Goal: Information Seeking & Learning: Learn about a topic

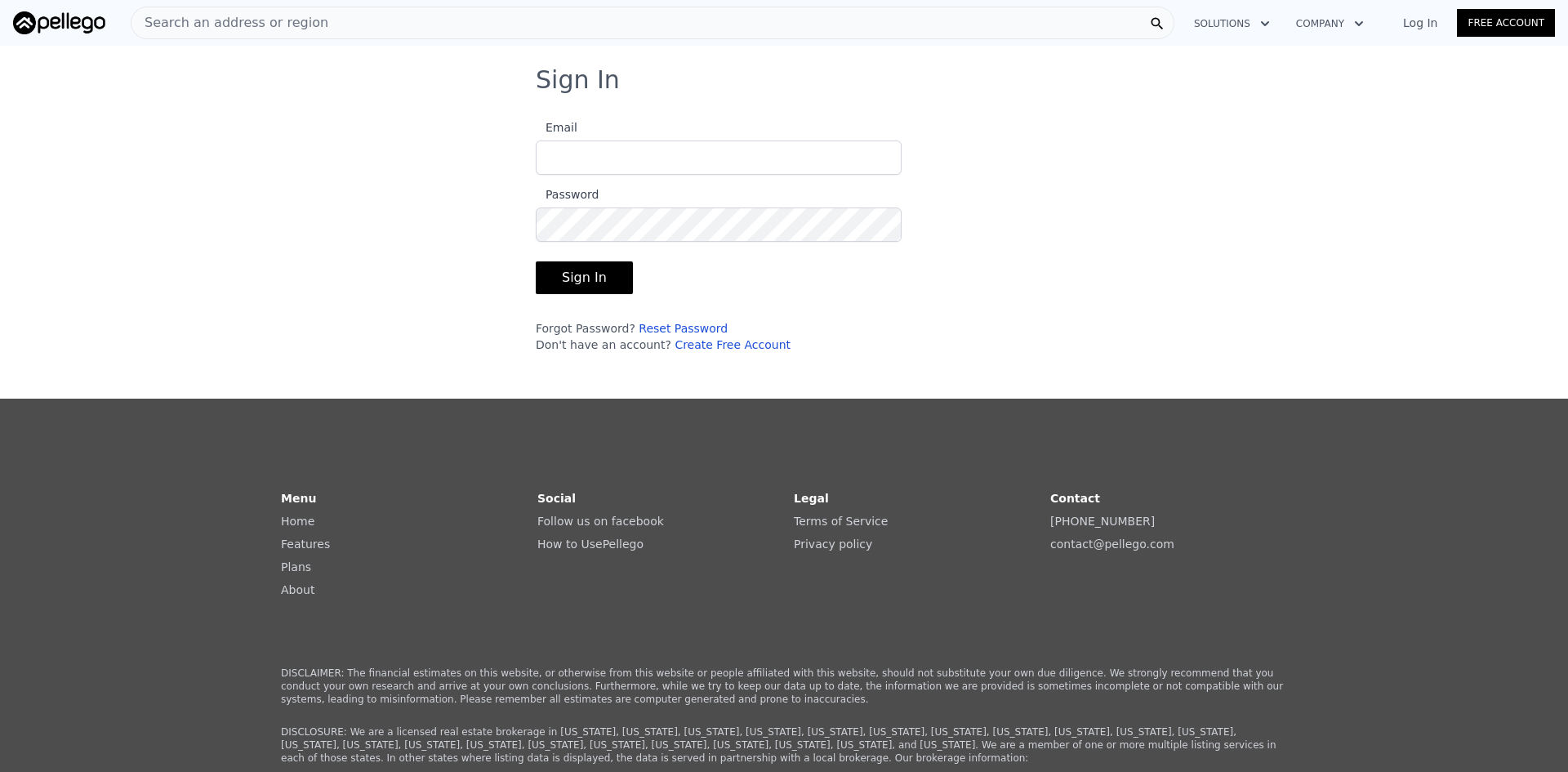
type input "[EMAIL_ADDRESS][DOMAIN_NAME]"
click at [575, 275] on button "Sign In" at bounding box center [584, 277] width 98 height 32
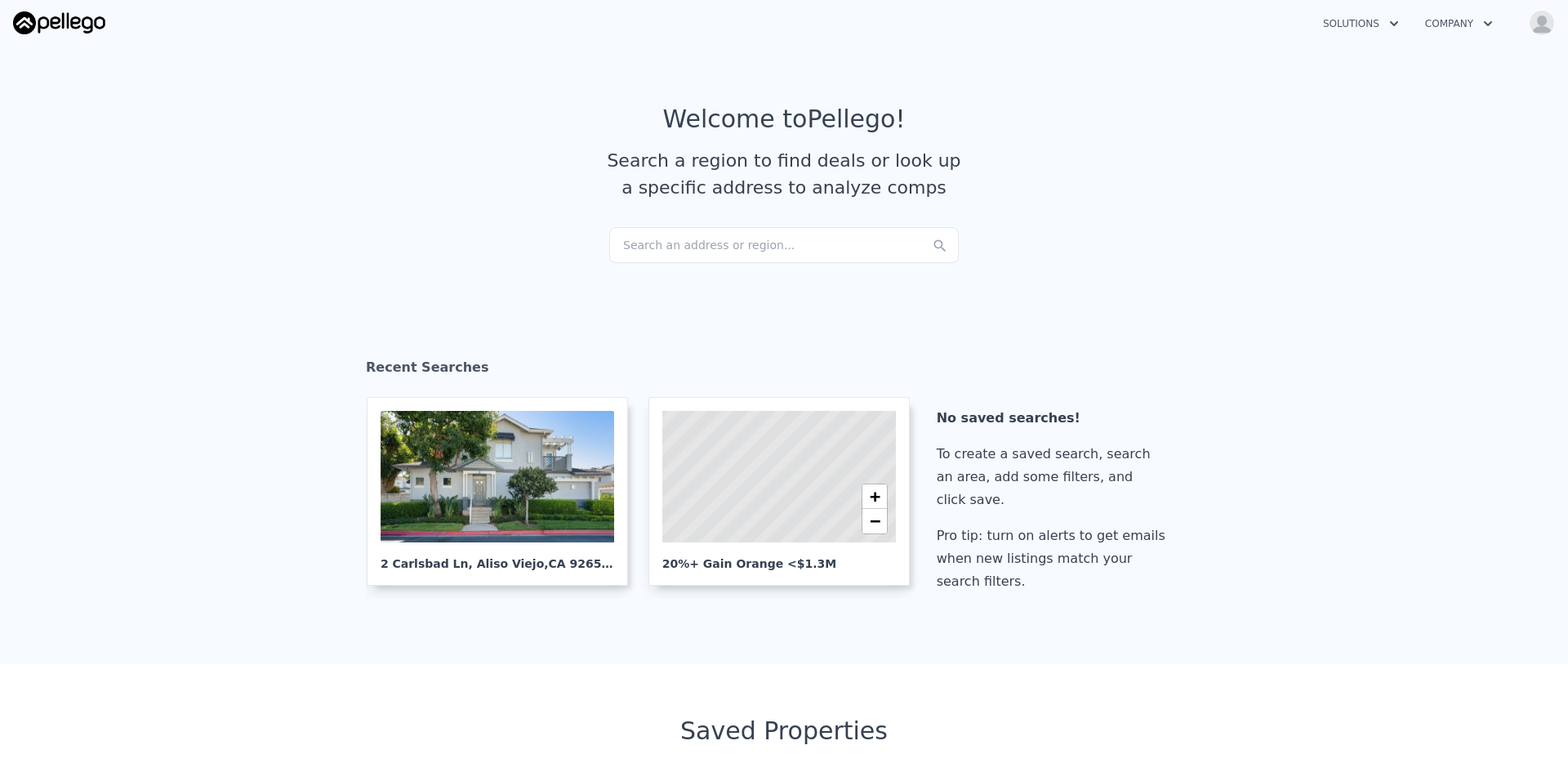
click at [643, 249] on div "Search an address or region..." at bounding box center [784, 245] width 349 height 36
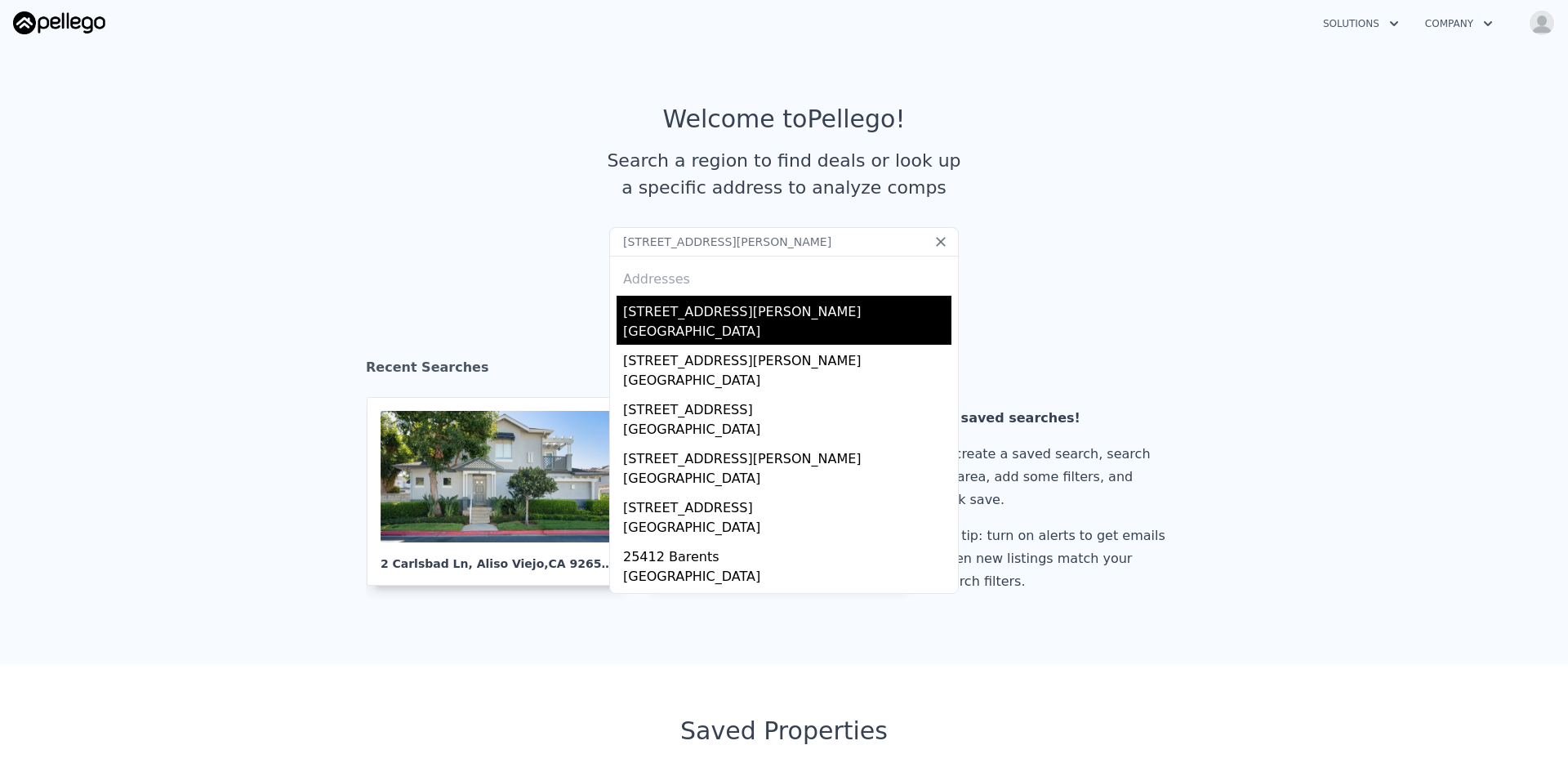
type input "[STREET_ADDRESS][PERSON_NAME]"
click at [675, 325] on div "[GEOGRAPHIC_DATA]" at bounding box center [787, 333] width 329 height 22
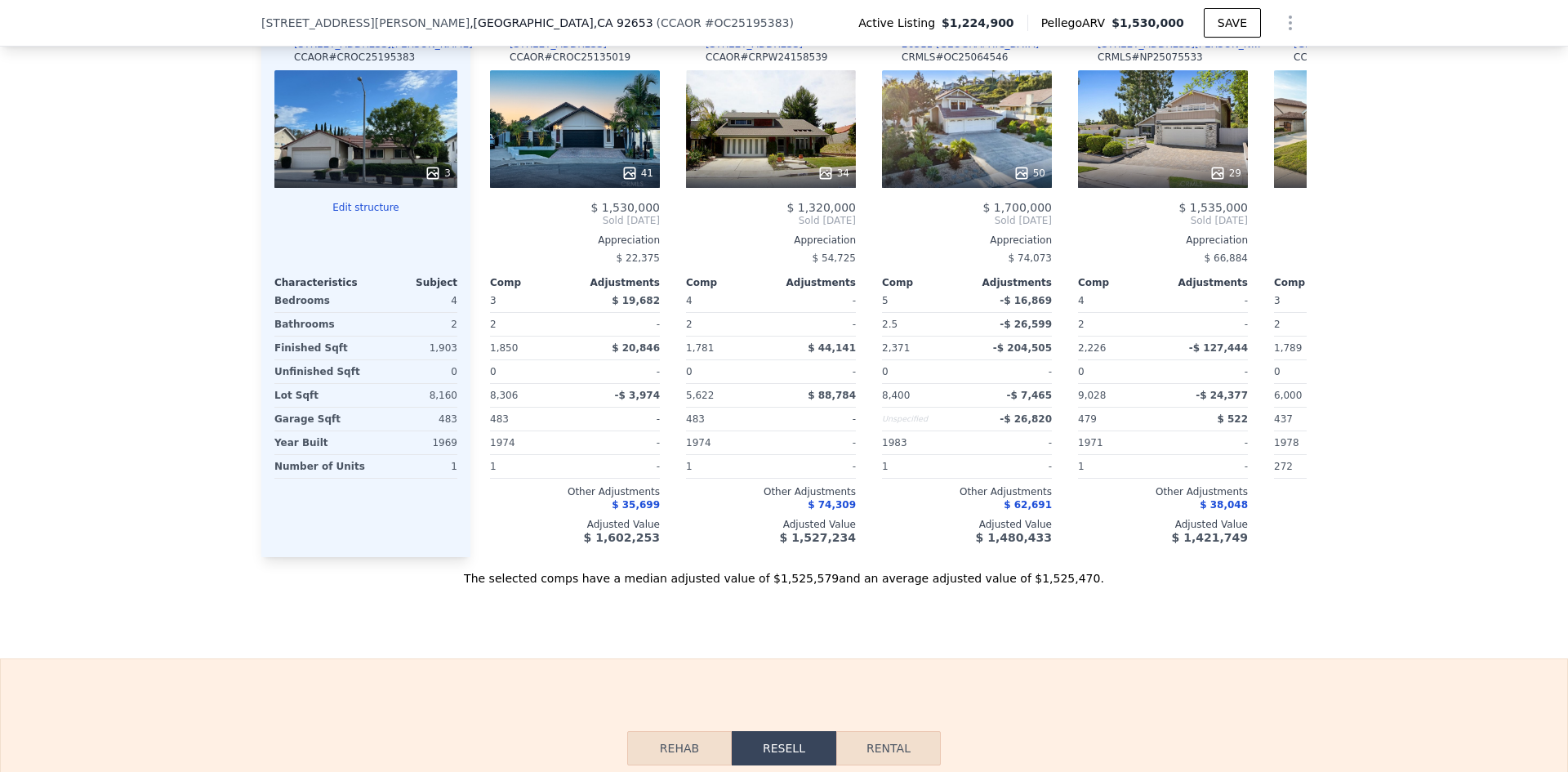
scroll to position [1669, 0]
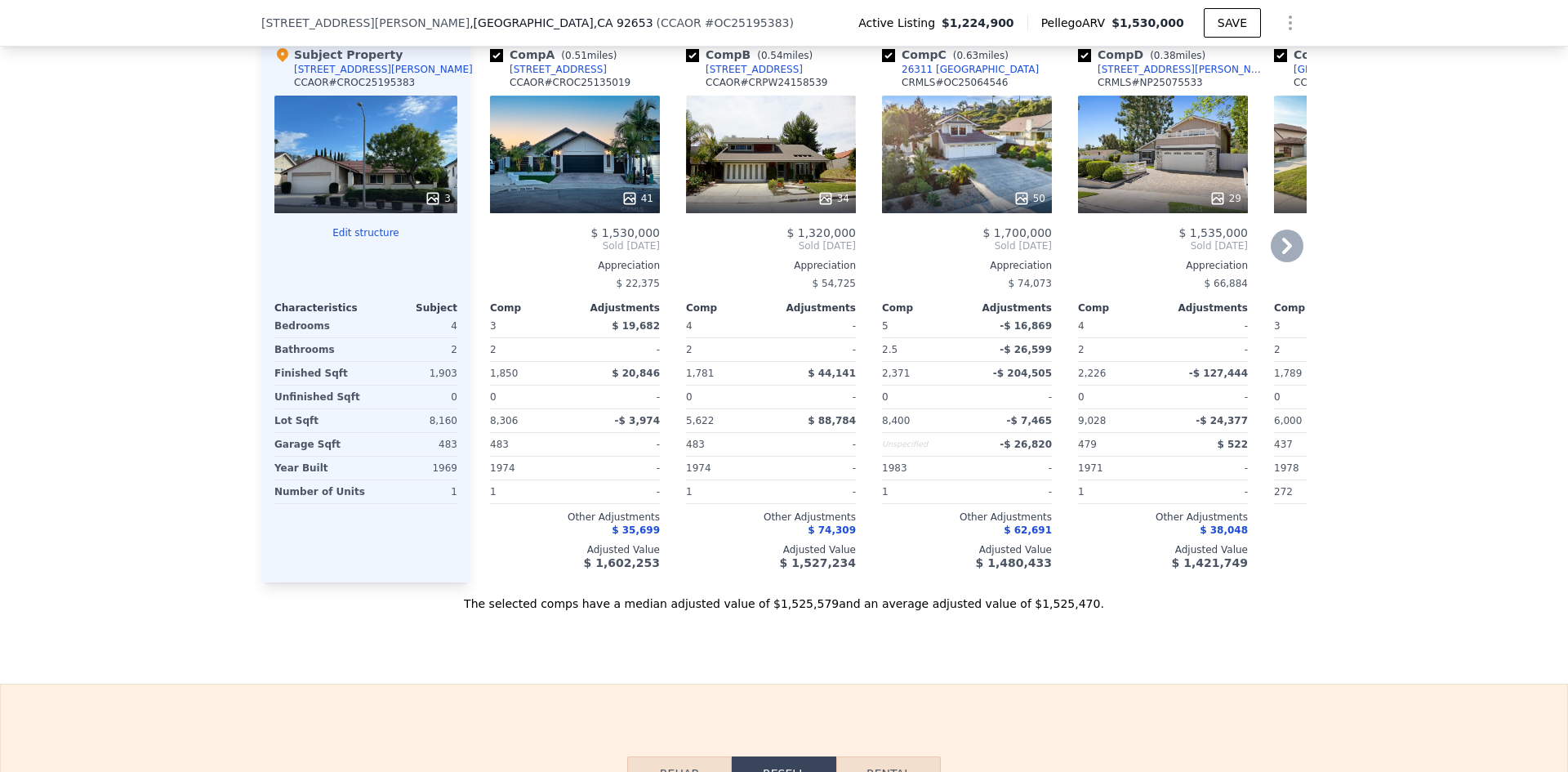
click at [1282, 254] on icon at bounding box center [1287, 246] width 10 height 17
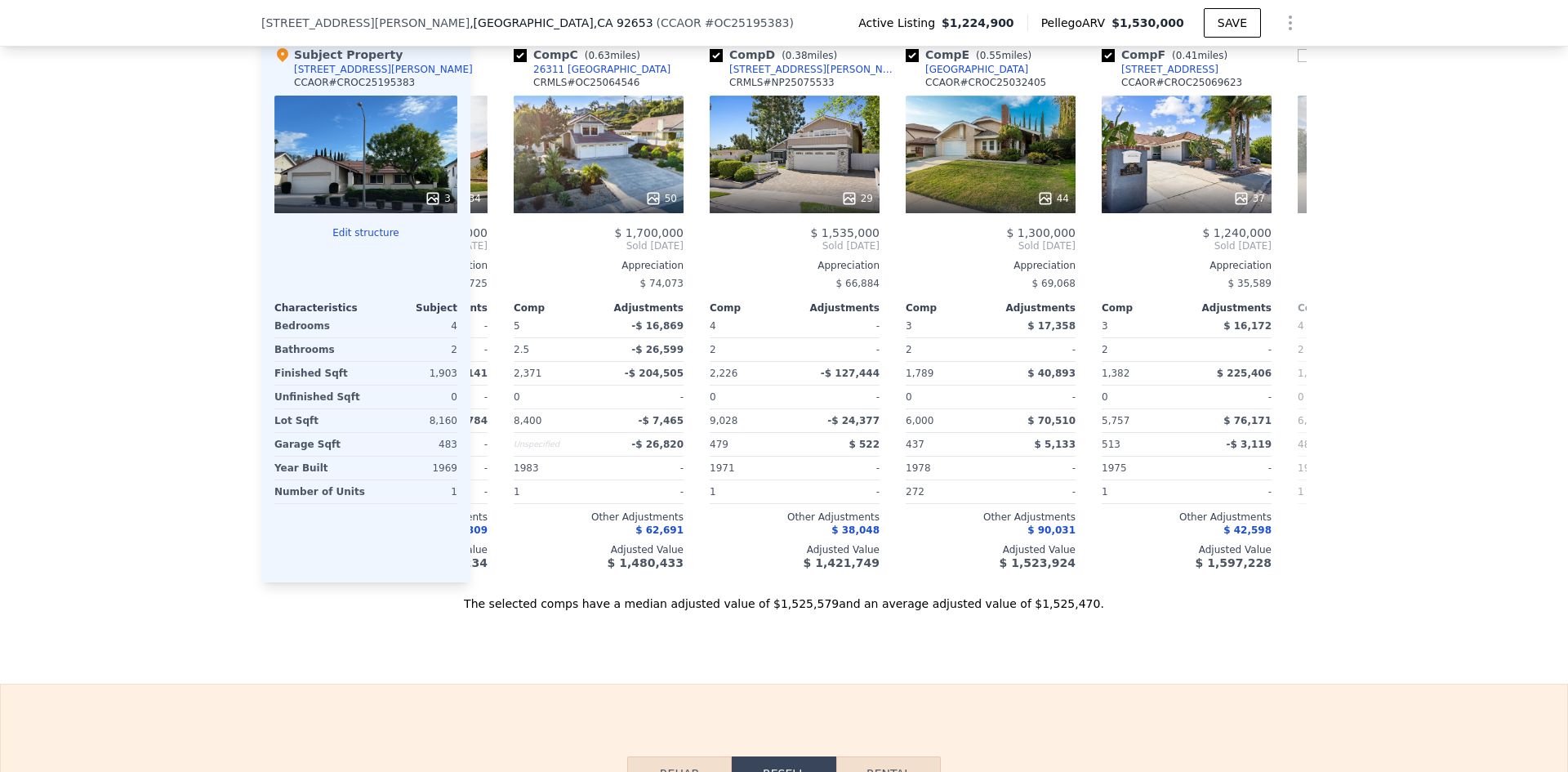
scroll to position [0, 392]
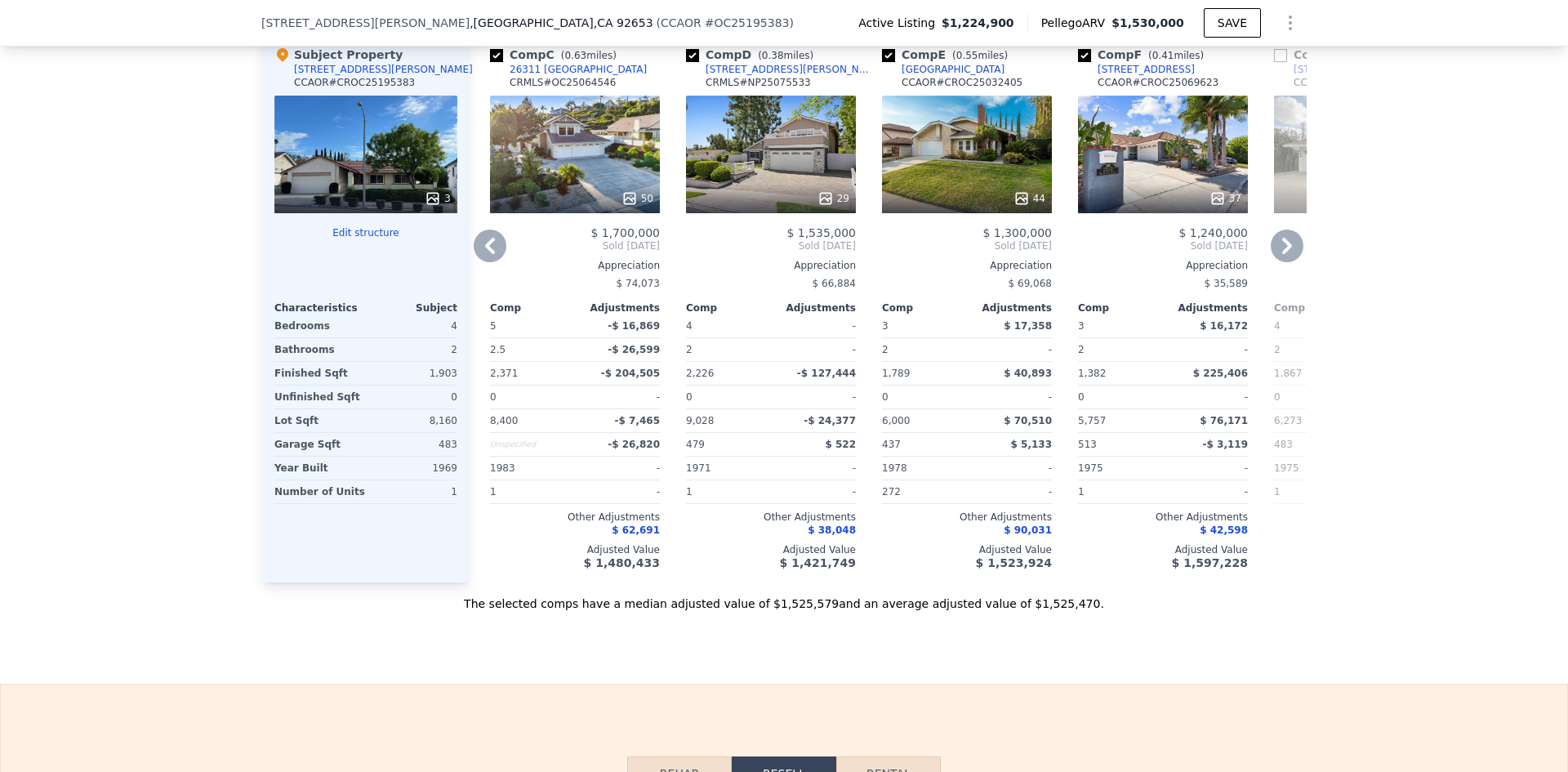
click at [1282, 254] on icon at bounding box center [1287, 246] width 10 height 17
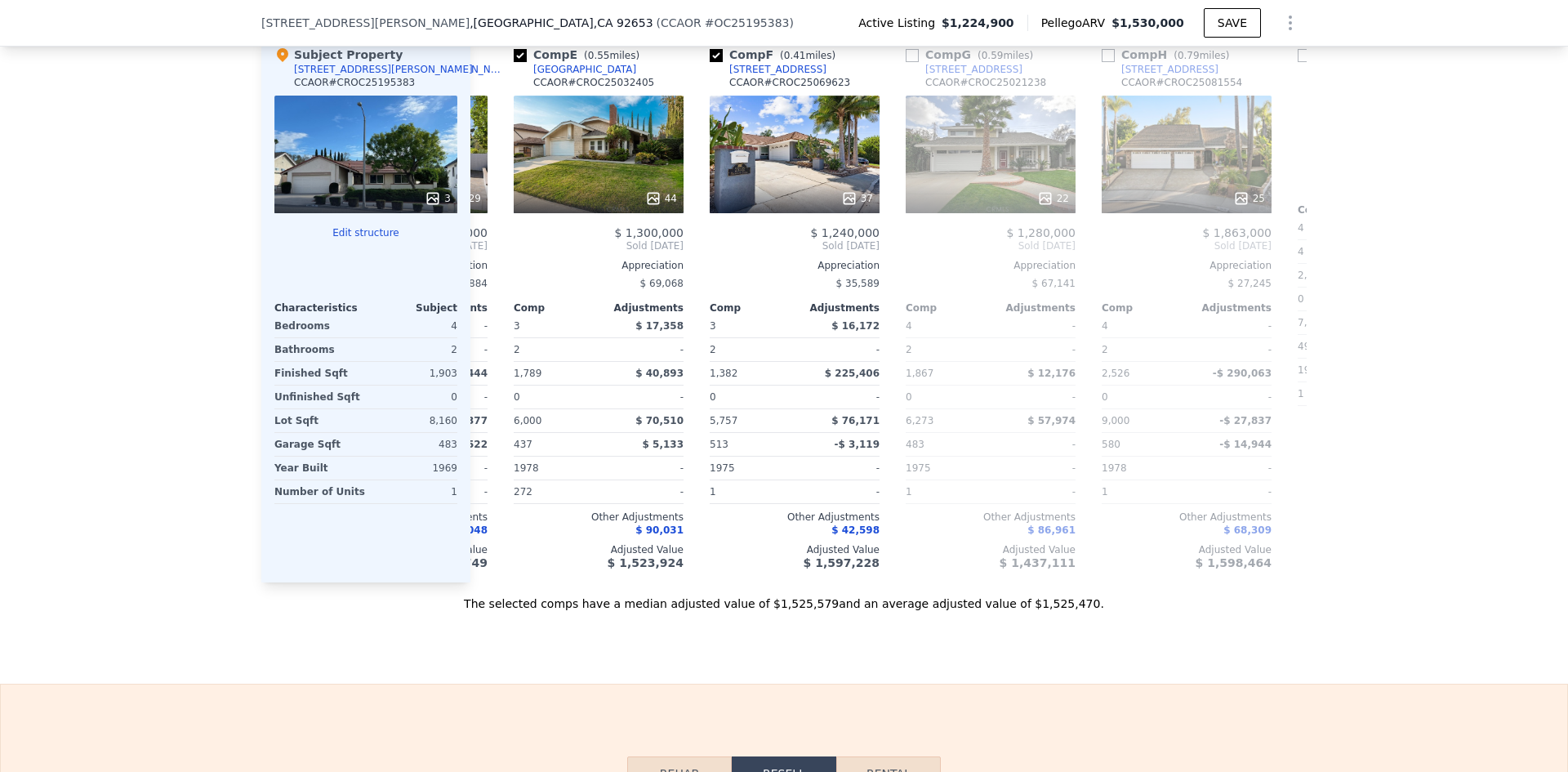
scroll to position [0, 784]
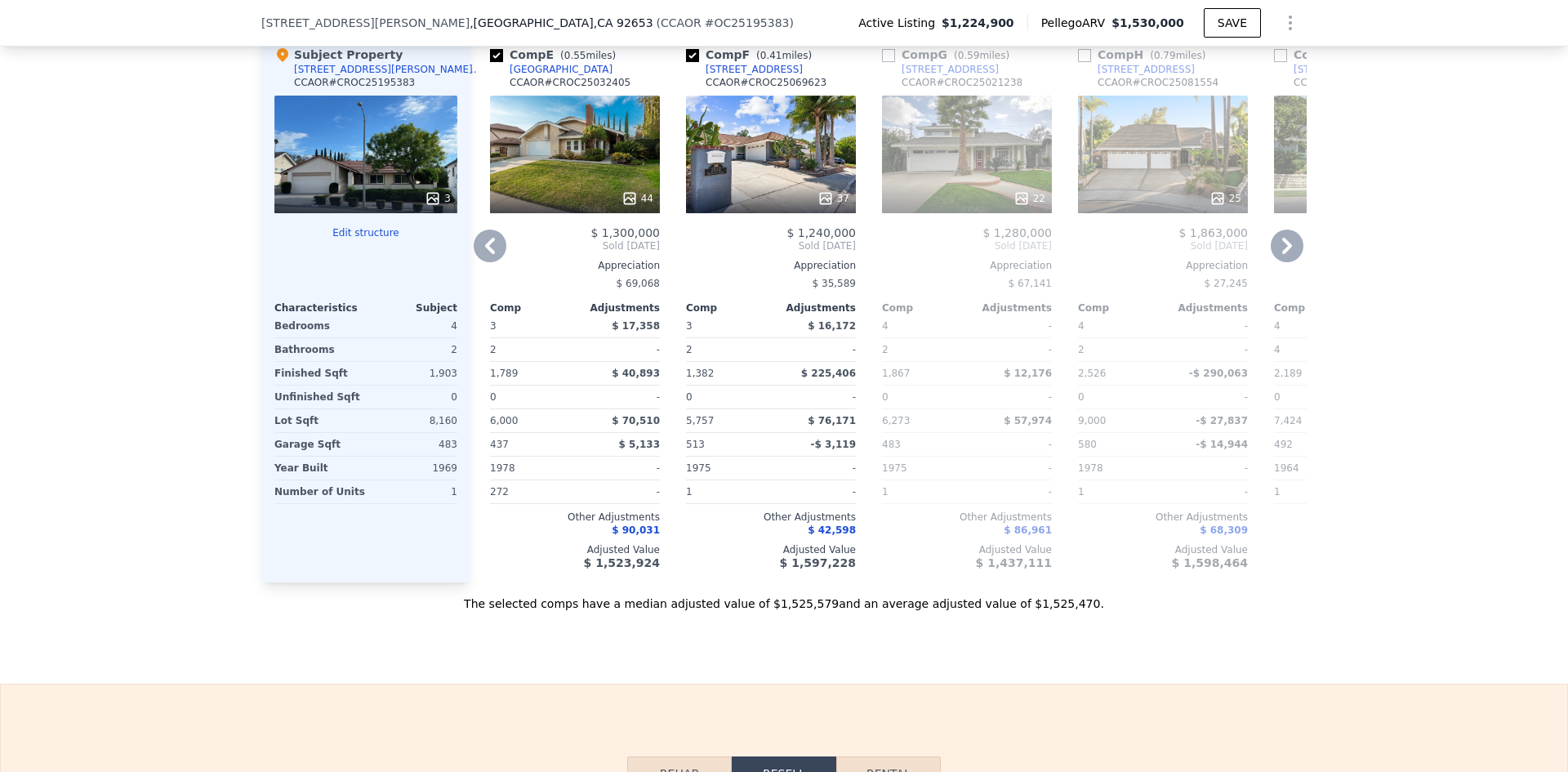
click at [1282, 254] on icon at bounding box center [1287, 246] width 10 height 17
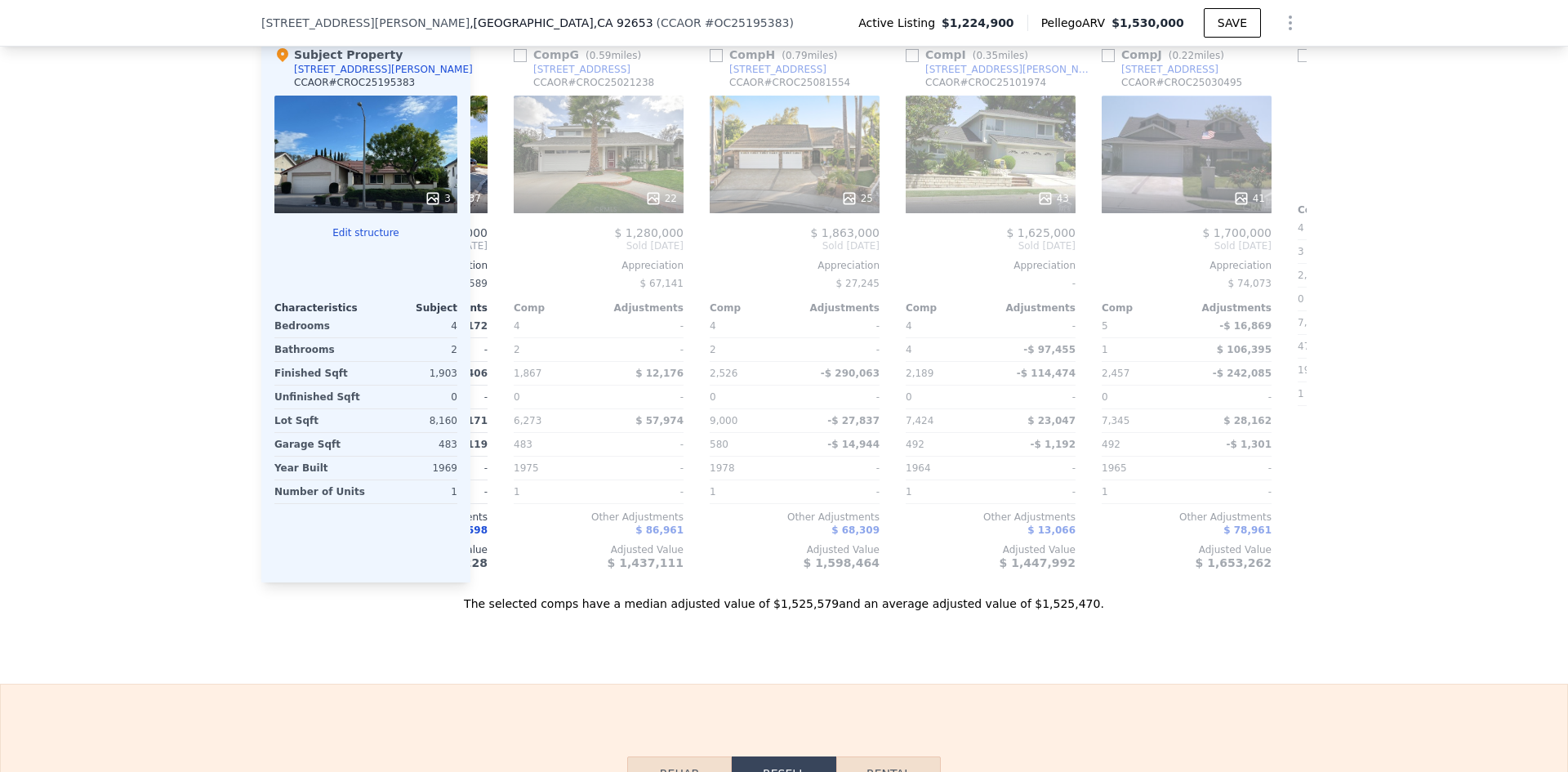
scroll to position [0, 1177]
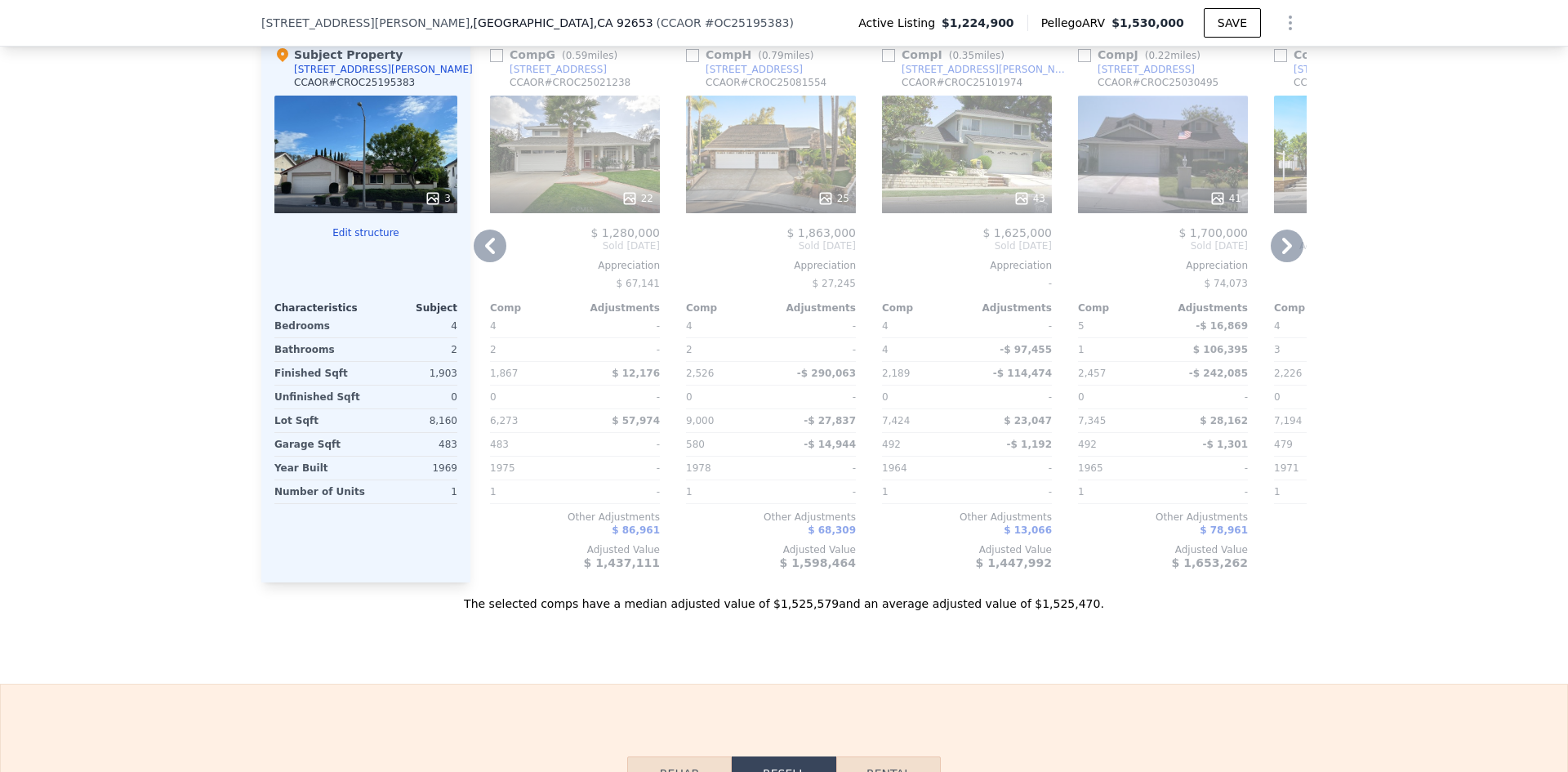
click at [1282, 254] on icon at bounding box center [1287, 246] width 10 height 17
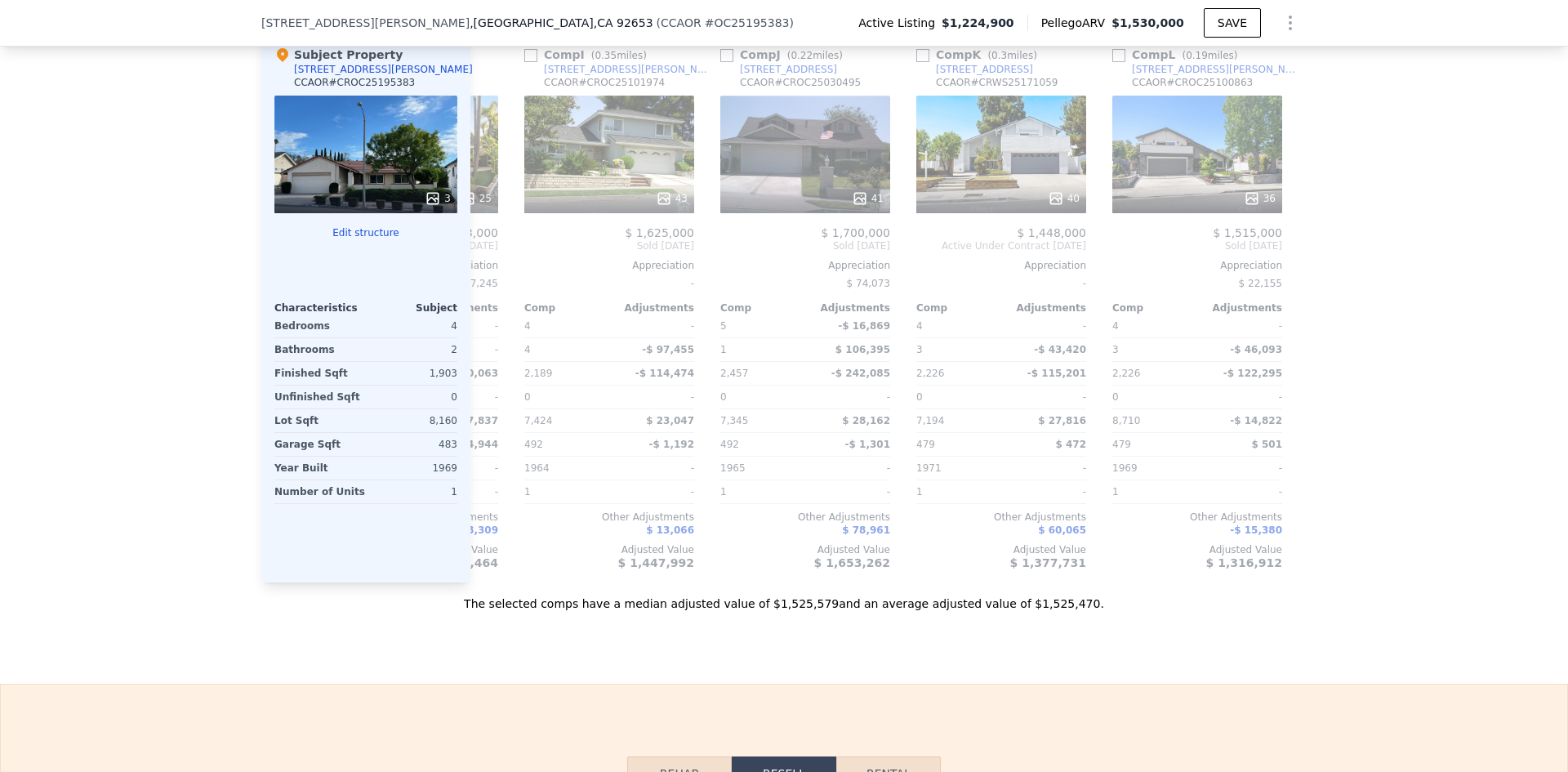
scroll to position [0, 1555]
